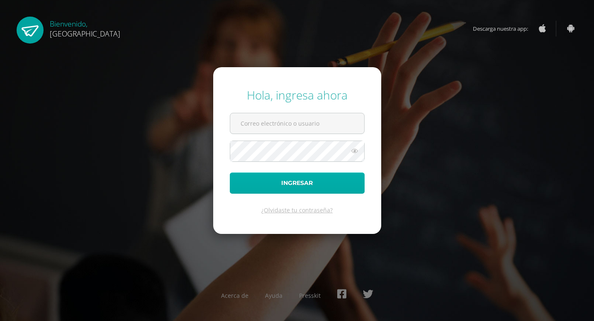
type input "2019127"
click at [287, 179] on button "Ingresar" at bounding box center [297, 183] width 135 height 21
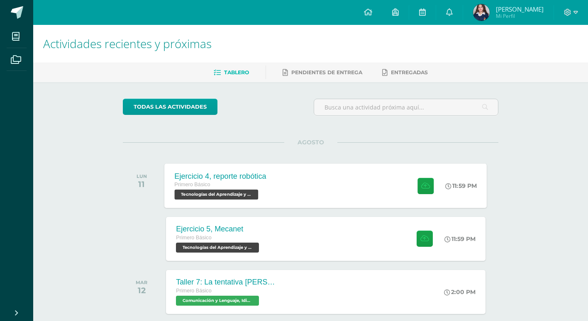
click at [320, 190] on div "Ejercicio 4, reporte robótica Primero Básico Tecnologías del Aprendizaje y la C…" at bounding box center [326, 185] width 322 height 44
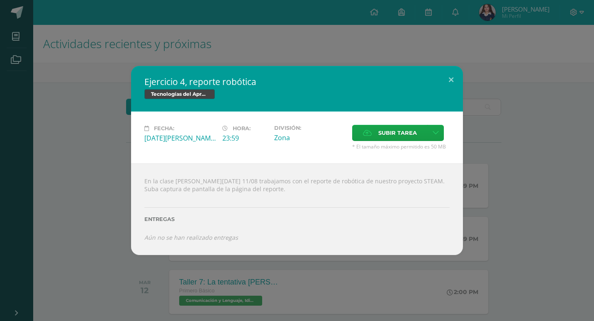
click at [514, 177] on div "Ejercicio 4, reporte robótica Tecnologías del Aprendizaje y la Comunicación Fec…" at bounding box center [296, 160] width 587 height 189
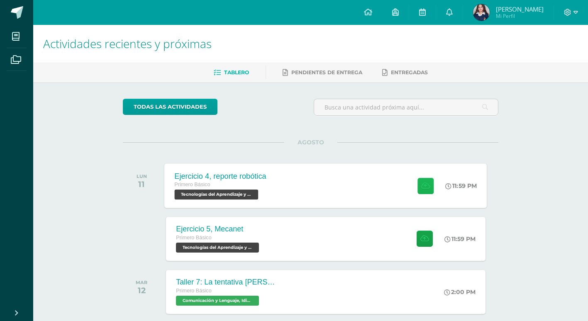
click at [425, 189] on icon at bounding box center [425, 185] width 9 height 7
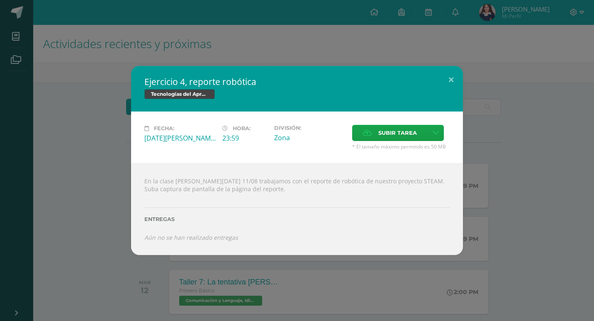
click at [389, 142] on div "Subir tarea" at bounding box center [400, 134] width 97 height 18
click at [376, 133] on label "Subir tarea" at bounding box center [390, 133] width 76 height 16
click at [0, 0] on input "Subir tarea" at bounding box center [0, 0] width 0 height 0
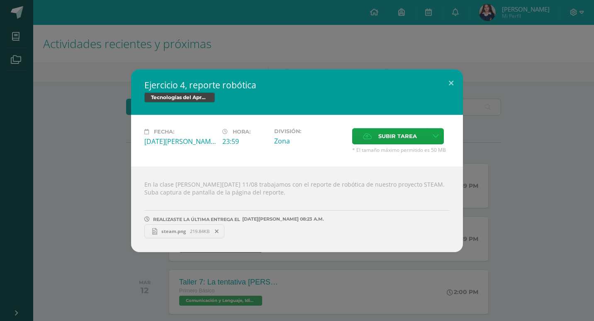
click at [109, 144] on div "Ejercicio 4, reporte robótica Tecnologías del Aprendizaje y la Comunicación Fec…" at bounding box center [296, 160] width 587 height 183
